Goal: Information Seeking & Learning: Learn about a topic

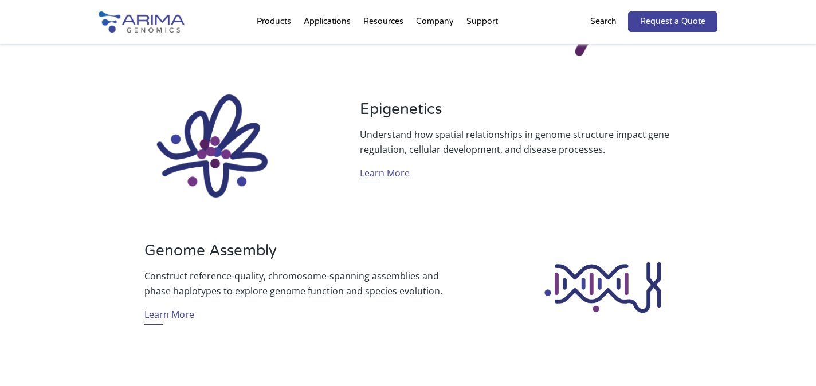
scroll to position [886, 0]
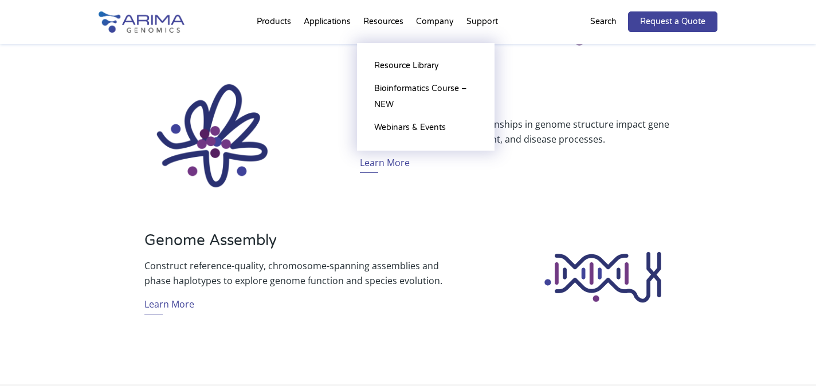
click at [386, 22] on li "Resources Resource Library Documentation Publications Literature Videos Blog Bi…" at bounding box center [383, 24] width 53 height 39
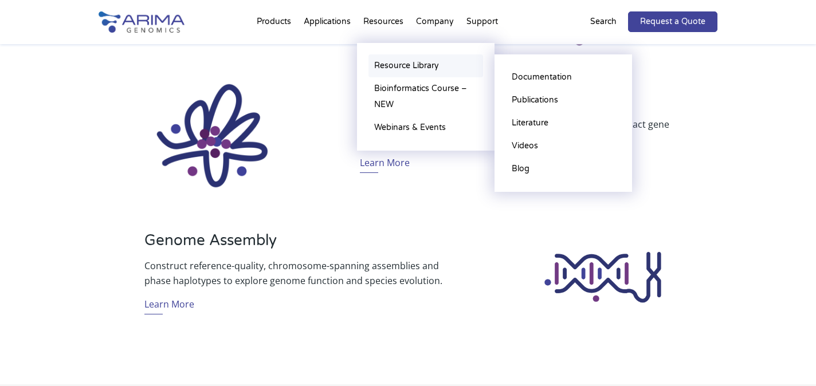
click at [397, 66] on link "Resource Library" at bounding box center [425, 65] width 115 height 23
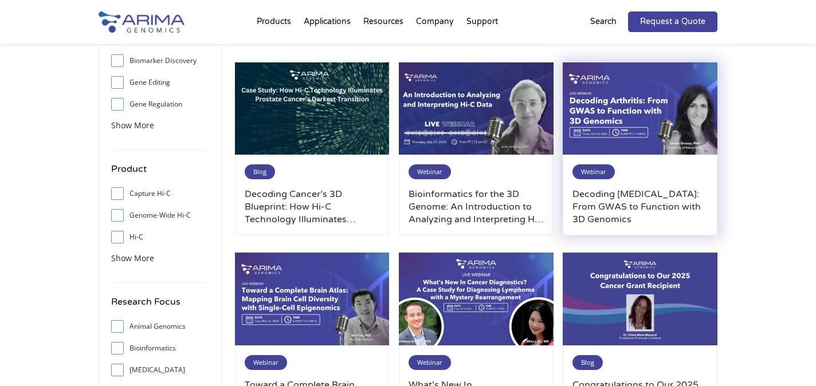
scroll to position [108, 0]
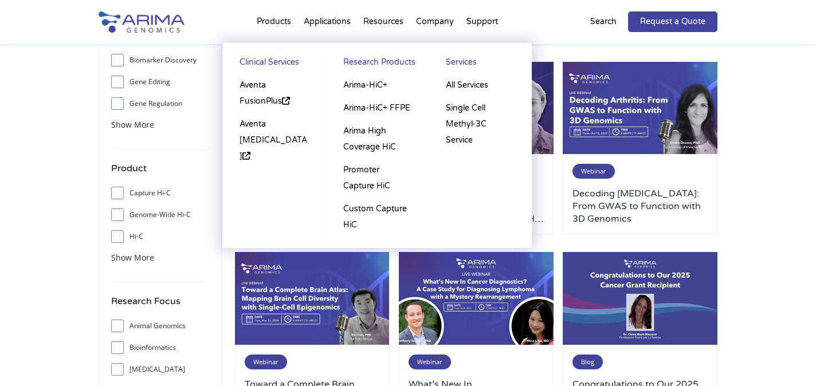
click at [276, 21] on li "Products Clinical Services Aventa FusionPlus Aventa Lymphoma Research Products …" at bounding box center [273, 24] width 47 height 39
click at [354, 87] on link "Arima-HiC+" at bounding box center [377, 85] width 80 height 23
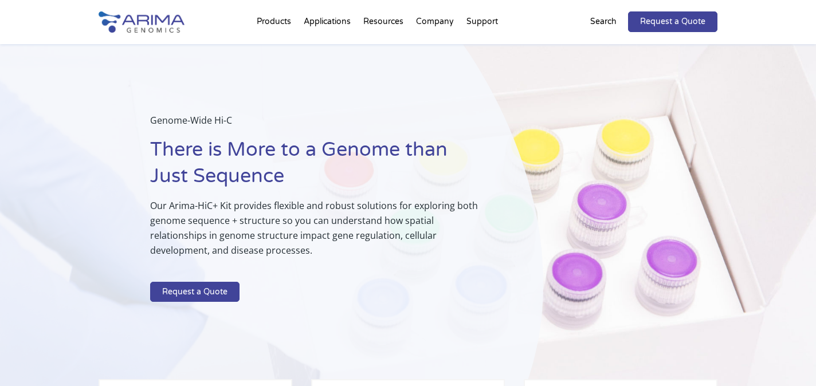
click at [145, 17] on img at bounding box center [142, 21] width 86 height 21
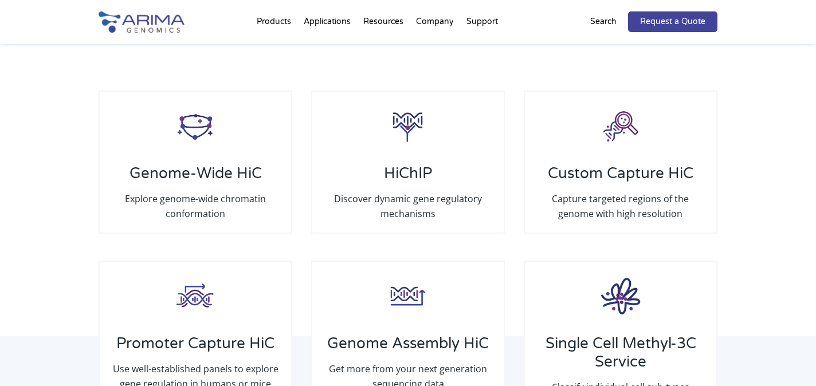
scroll to position [1689, 0]
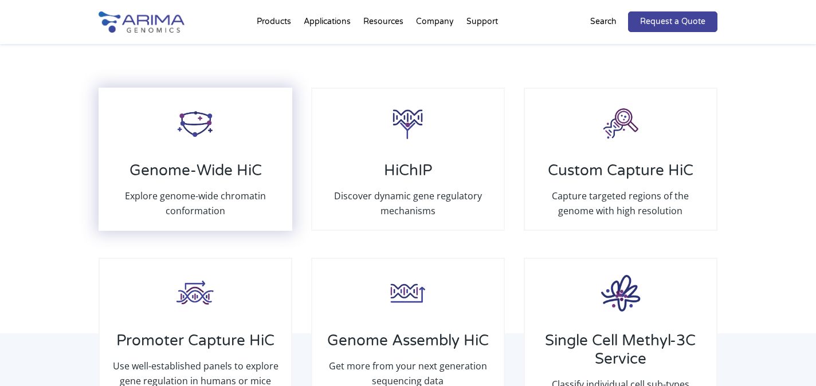
click at [193, 121] on img at bounding box center [195, 123] width 46 height 46
